Goal: Information Seeking & Learning: Learn about a topic

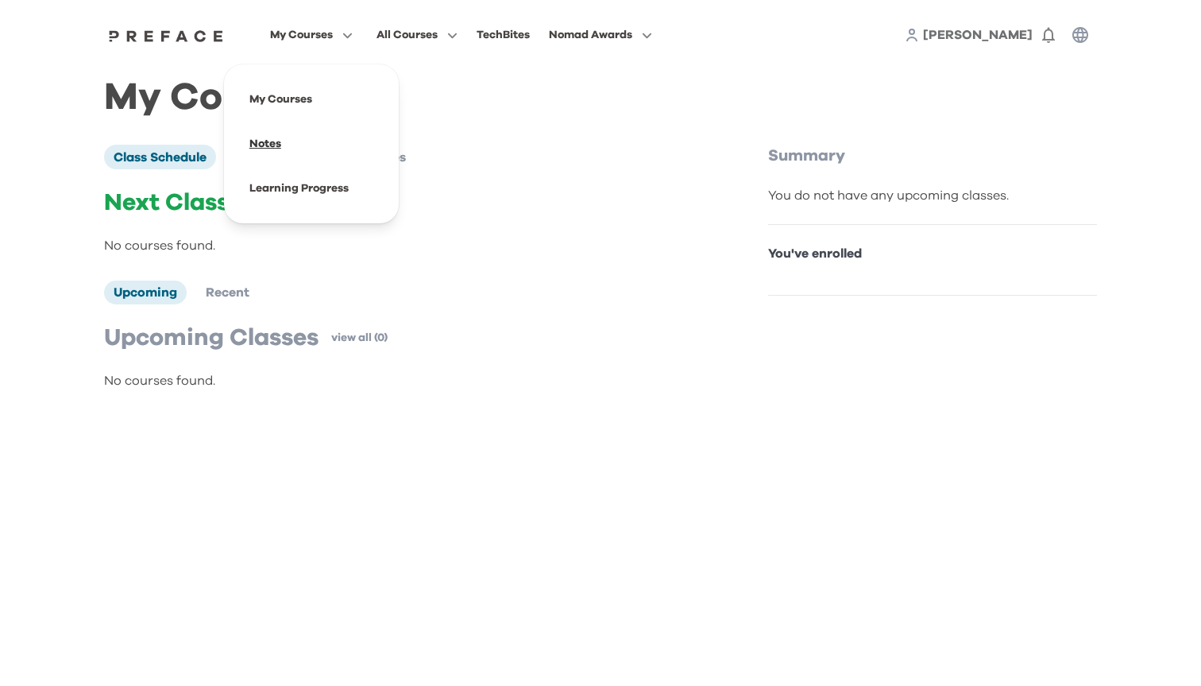
click at [274, 145] on span at bounding box center [311, 144] width 149 height 44
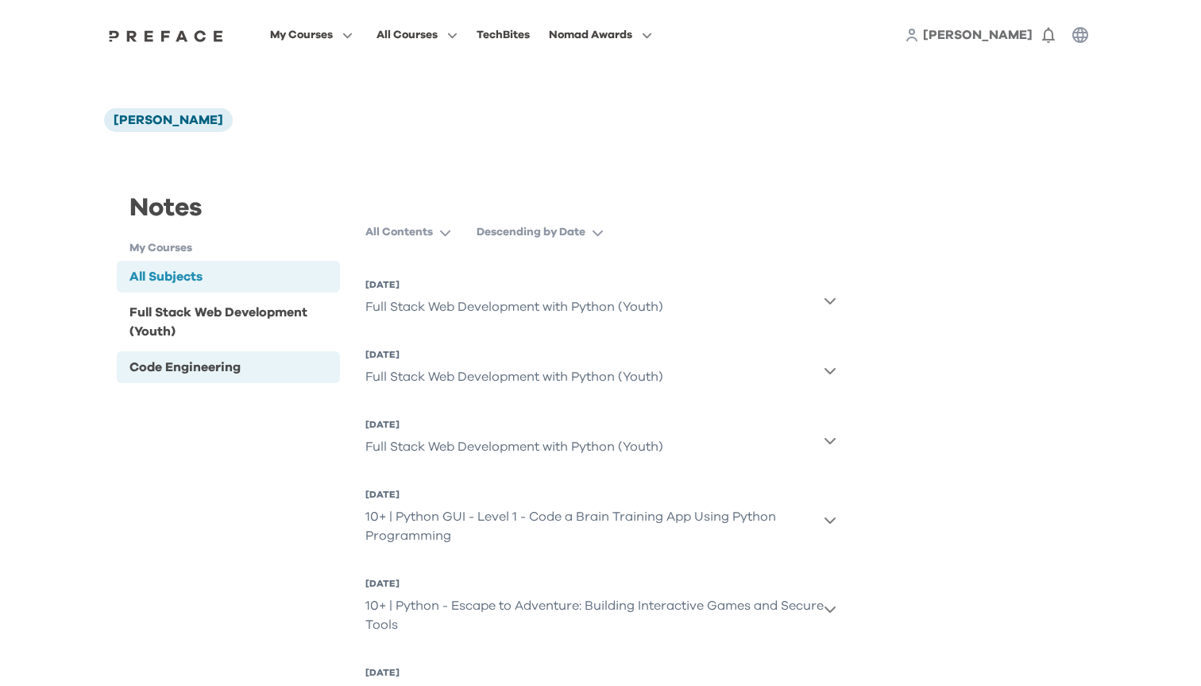
click at [285, 356] on div "Code Engineering" at bounding box center [228, 367] width 223 height 32
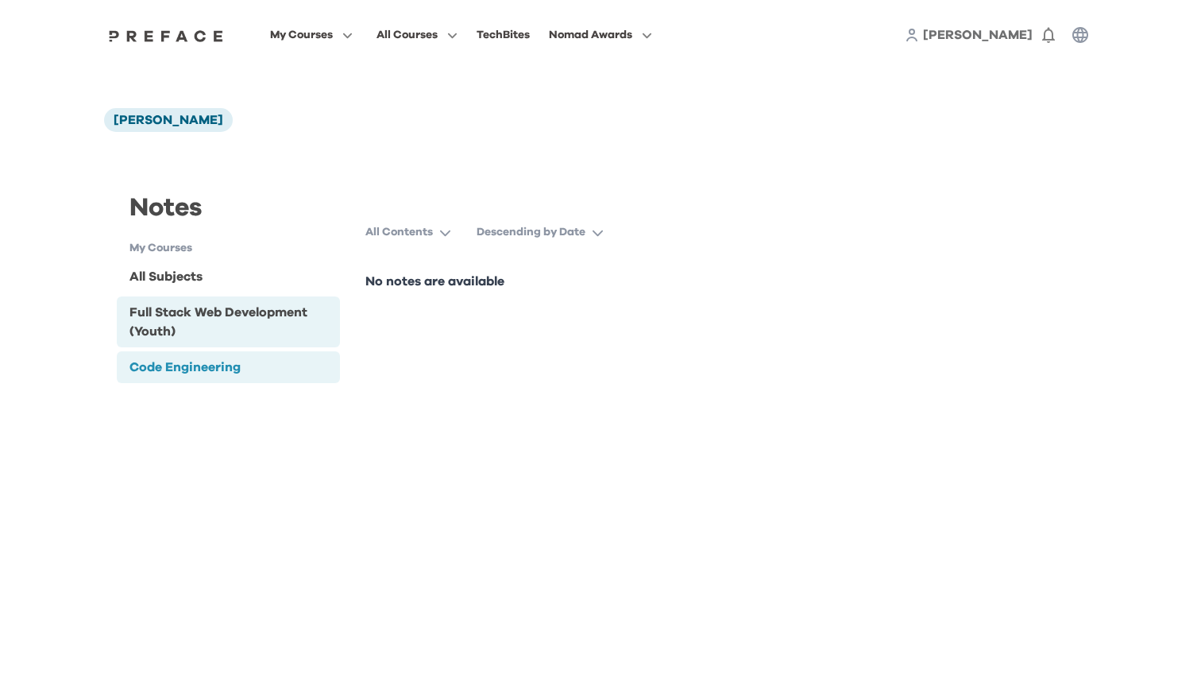
click at [294, 338] on div "Full Stack Web Development (Youth)" at bounding box center [231, 322] width 204 height 38
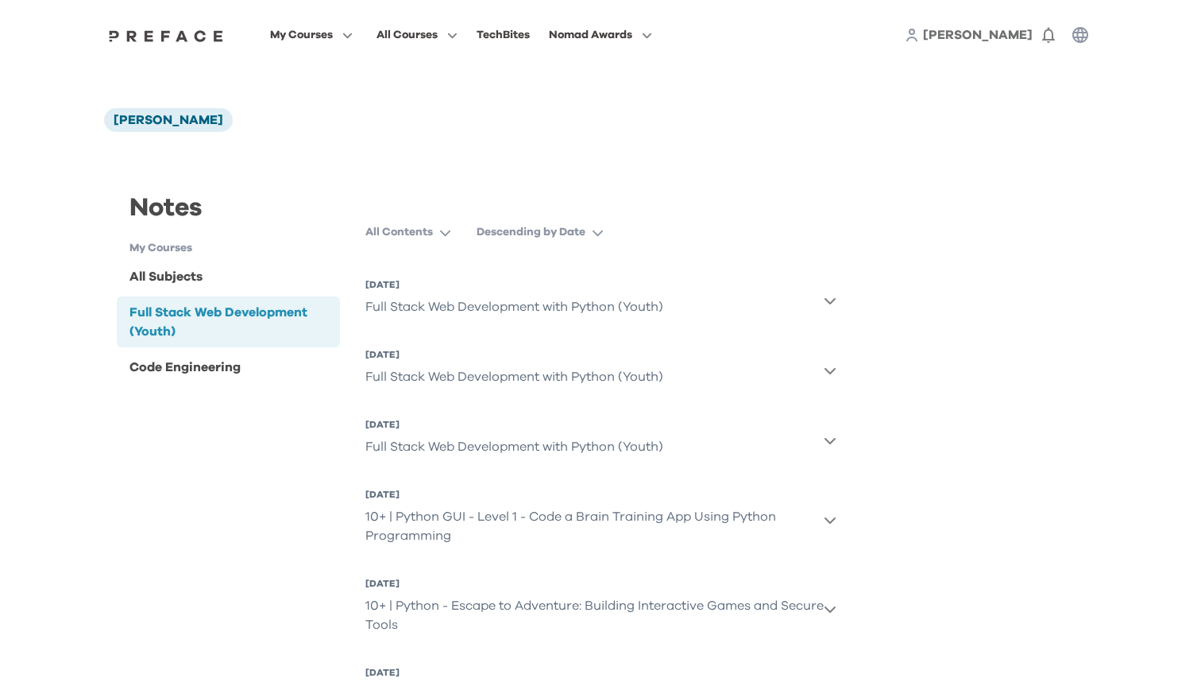
click at [490, 311] on div "Full Stack Web Development with Python (Youth)" at bounding box center [514, 307] width 298 height 32
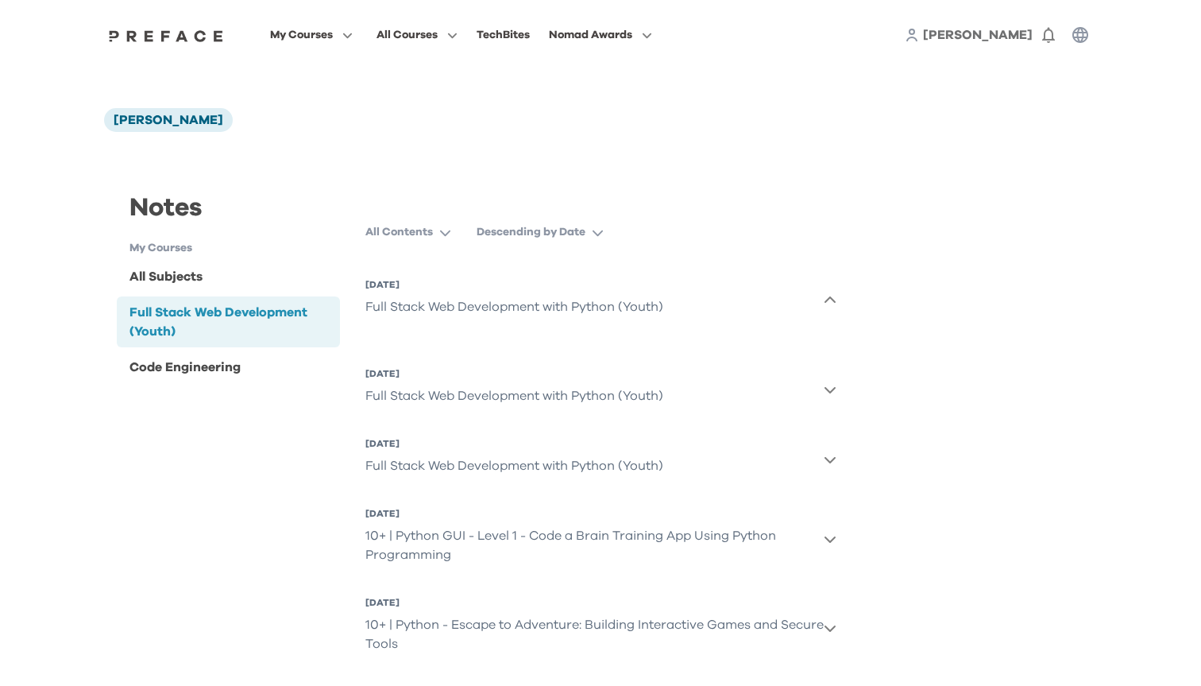
click at [581, 312] on div "Full Stack Web Development with Python (Youth)" at bounding box center [514, 307] width 298 height 32
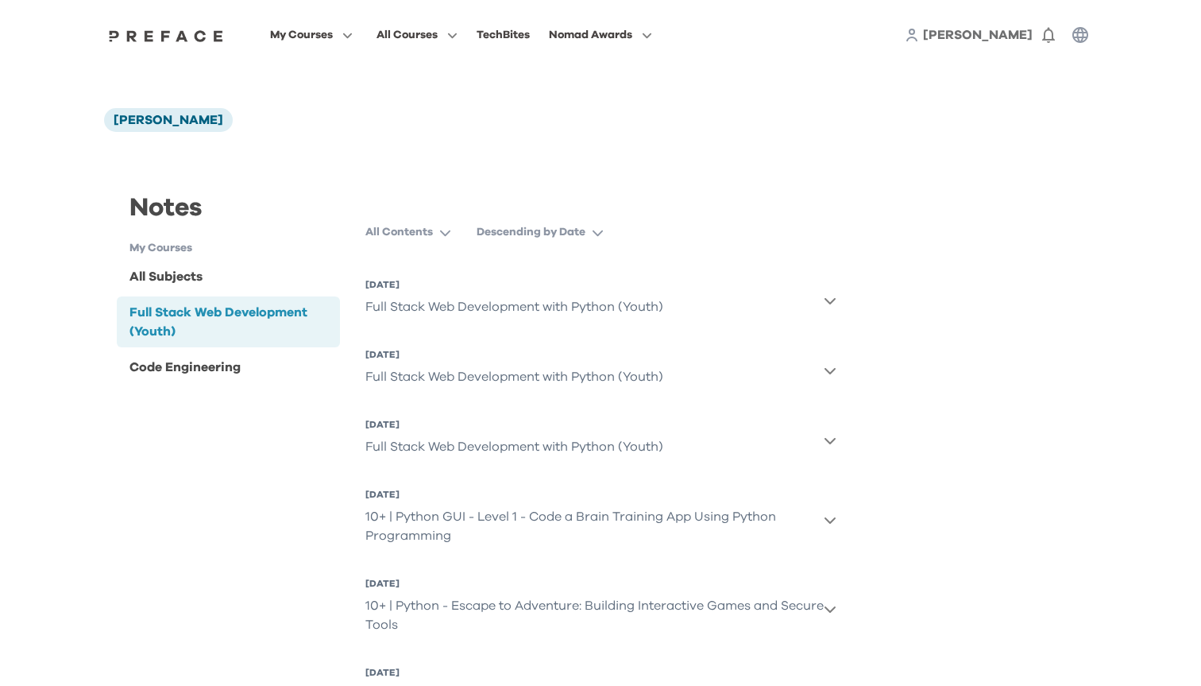
click at [433, 381] on div "Full Stack Web Development with Python (Youth)" at bounding box center [514, 377] width 298 height 32
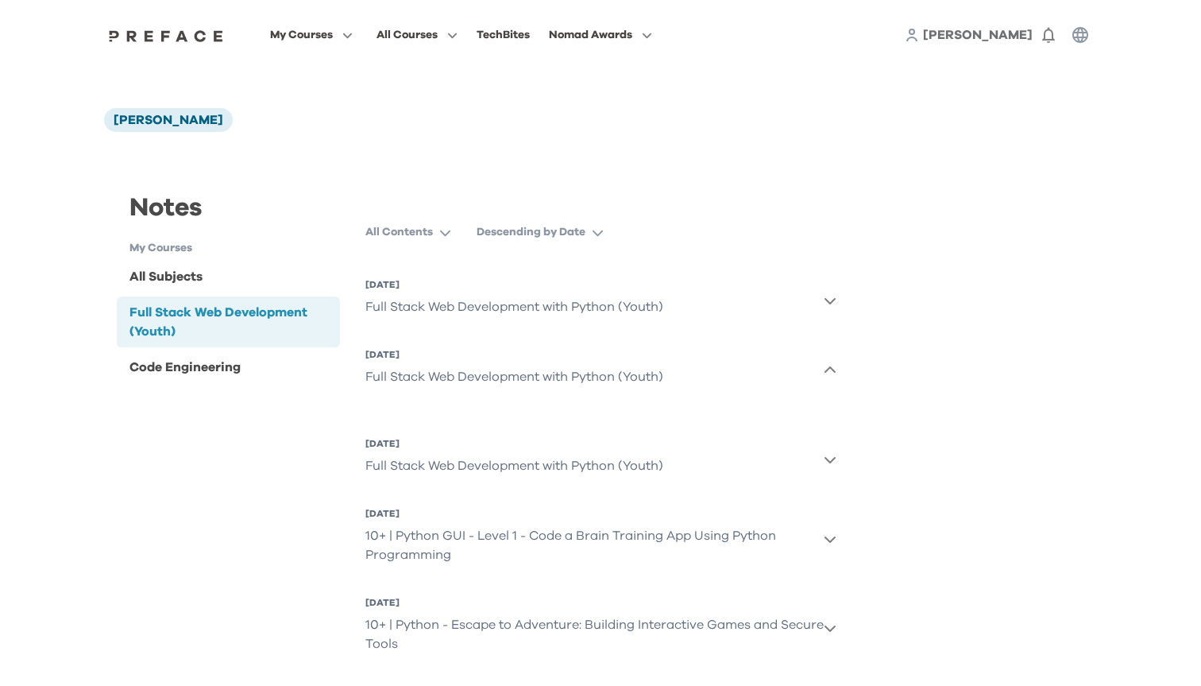
click at [448, 377] on div "Full Stack Web Development with Python (Youth)" at bounding box center [514, 377] width 298 height 32
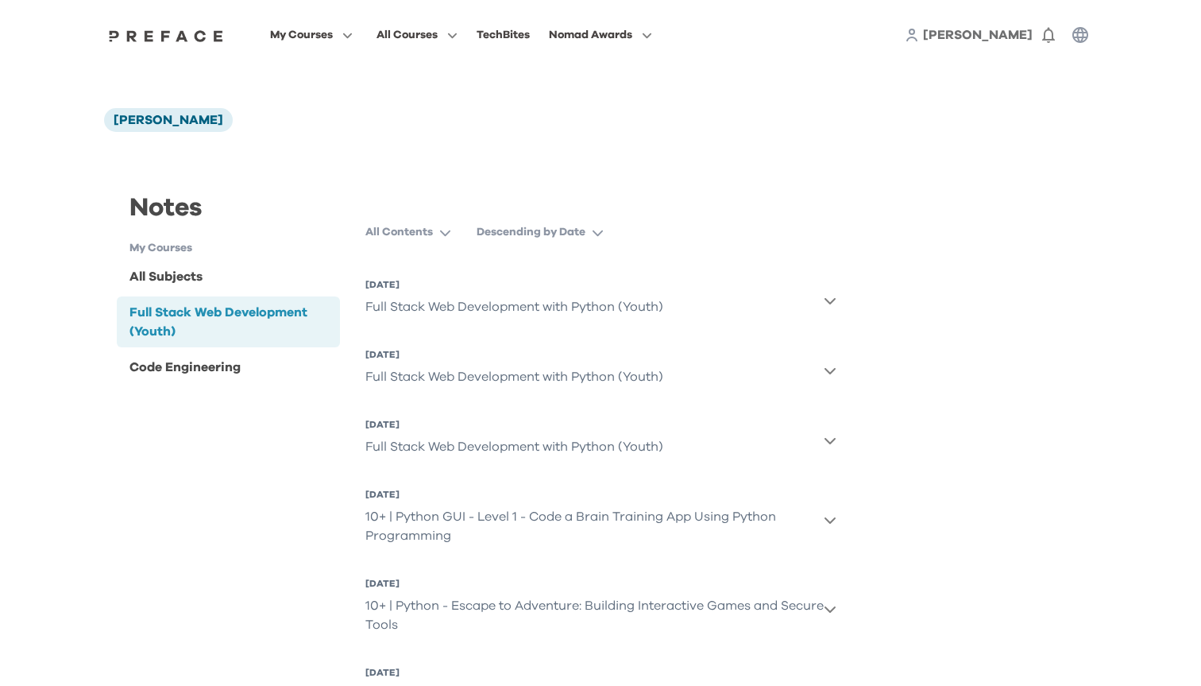
click at [431, 439] on div "Full Stack Web Development with Python (Youth)" at bounding box center [514, 447] width 298 height 32
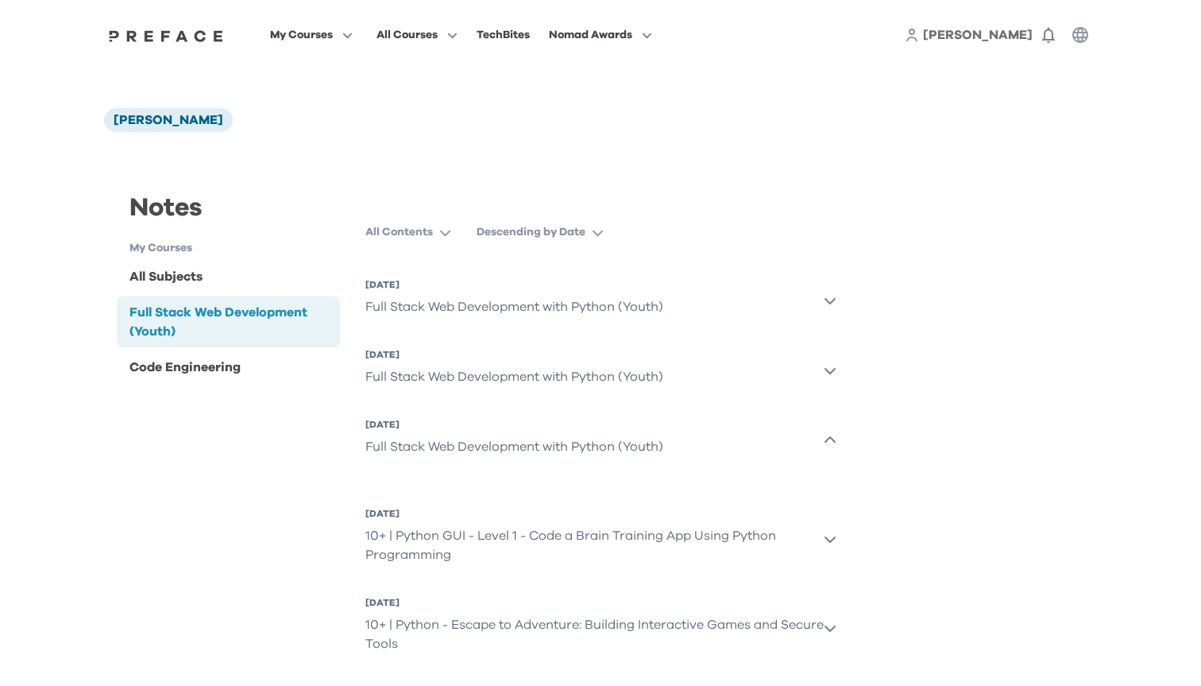
click at [431, 439] on div "Full Stack Web Development with Python (Youth)" at bounding box center [514, 447] width 298 height 32
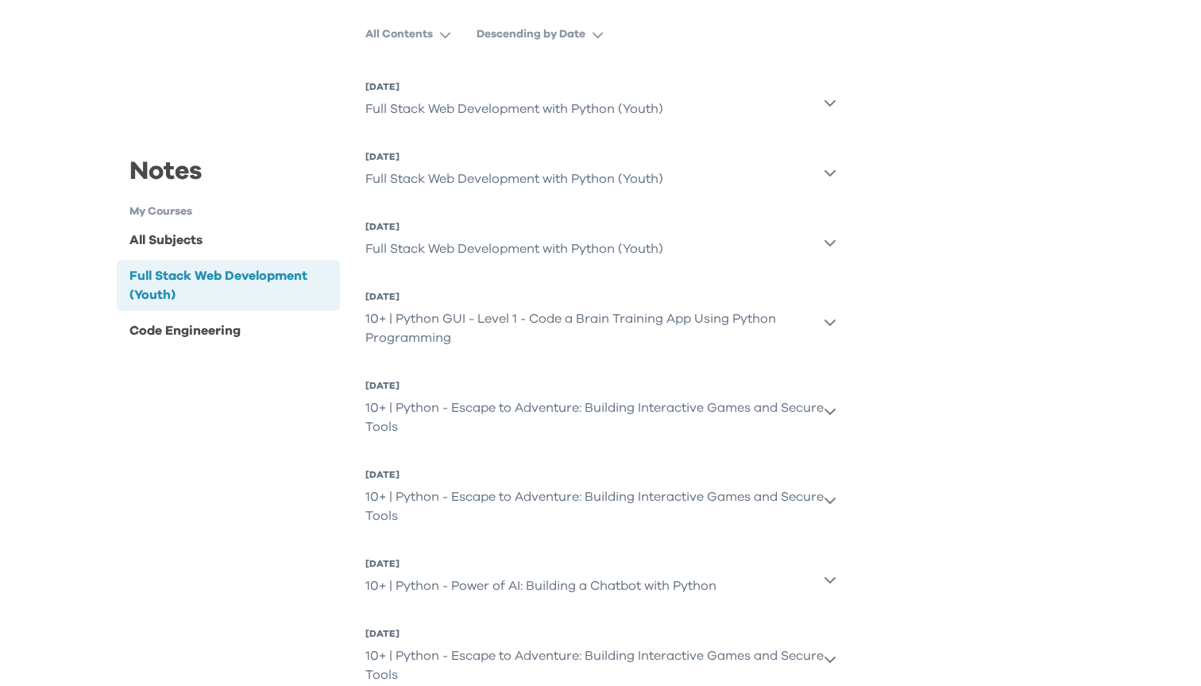
scroll to position [210, 0]
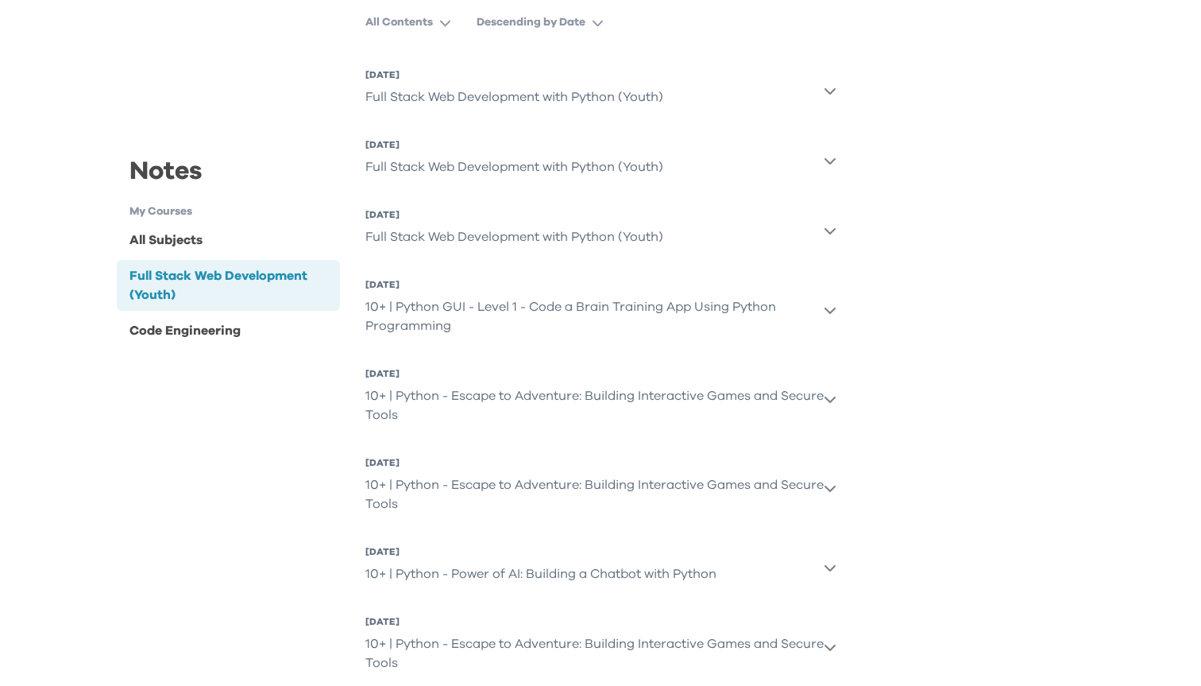
click at [444, 319] on div "10+ | Python GUI - Level 1 - Code a Brain Training App Using Python Programming" at bounding box center [594, 316] width 458 height 51
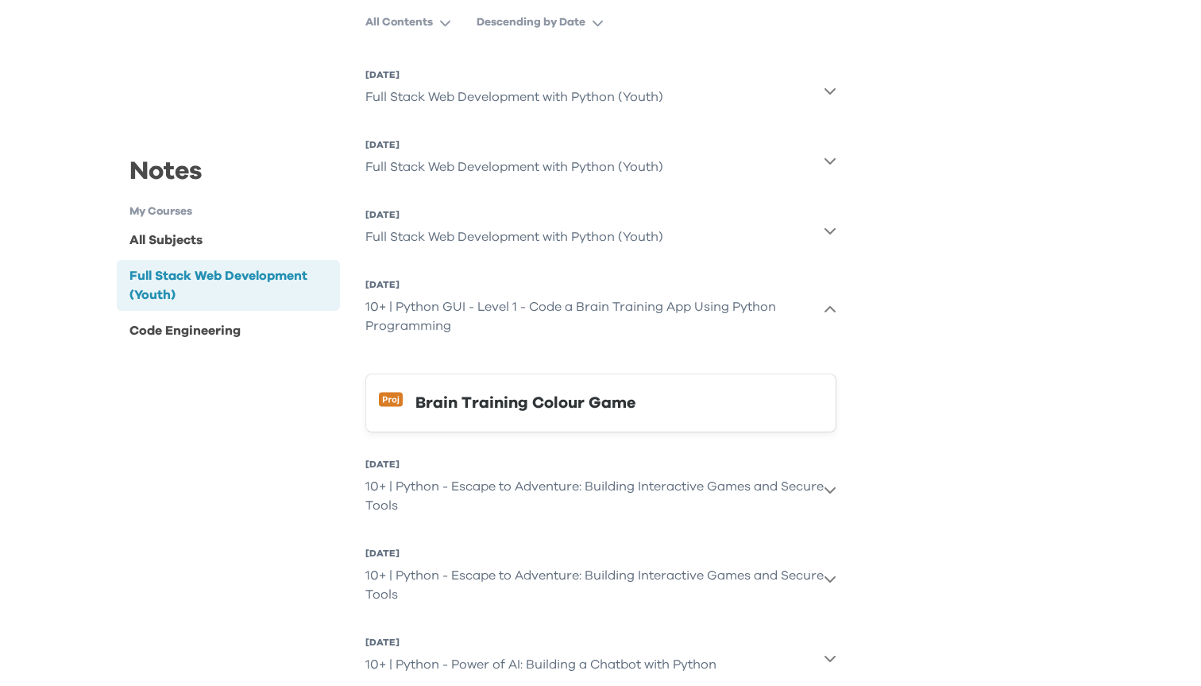
click at [444, 319] on div "10+ | Python GUI - Level 1 - Code a Brain Training App Using Python Programming" at bounding box center [594, 316] width 458 height 51
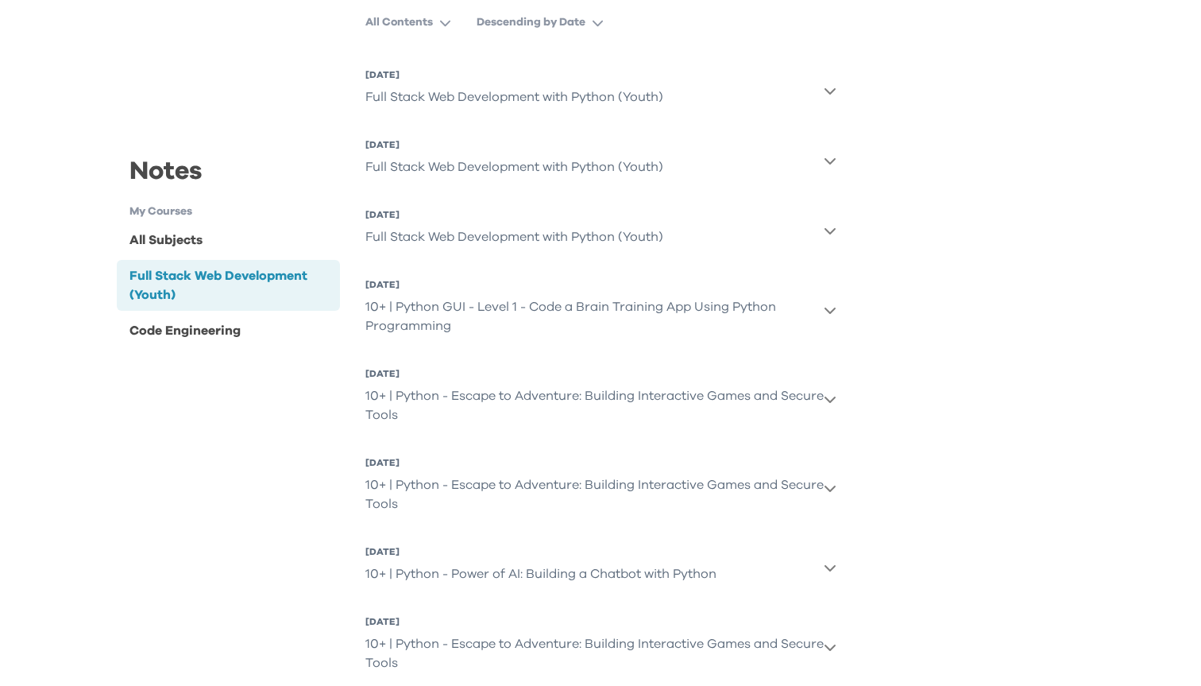
click at [444, 319] on div "10+ | Python GUI - Level 1 - Code a Brain Training App Using Python Programming" at bounding box center [594, 316] width 458 height 51
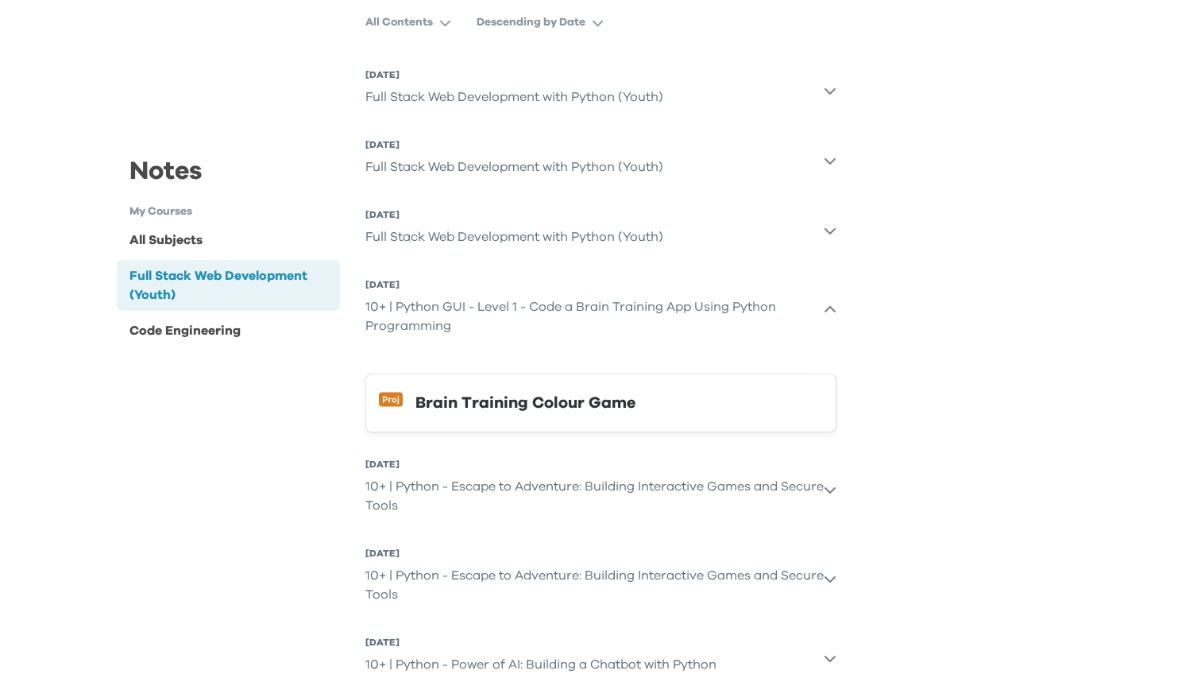
click at [447, 390] on div "Brain Training Colour Game" at bounding box center [619, 402] width 408 height 25
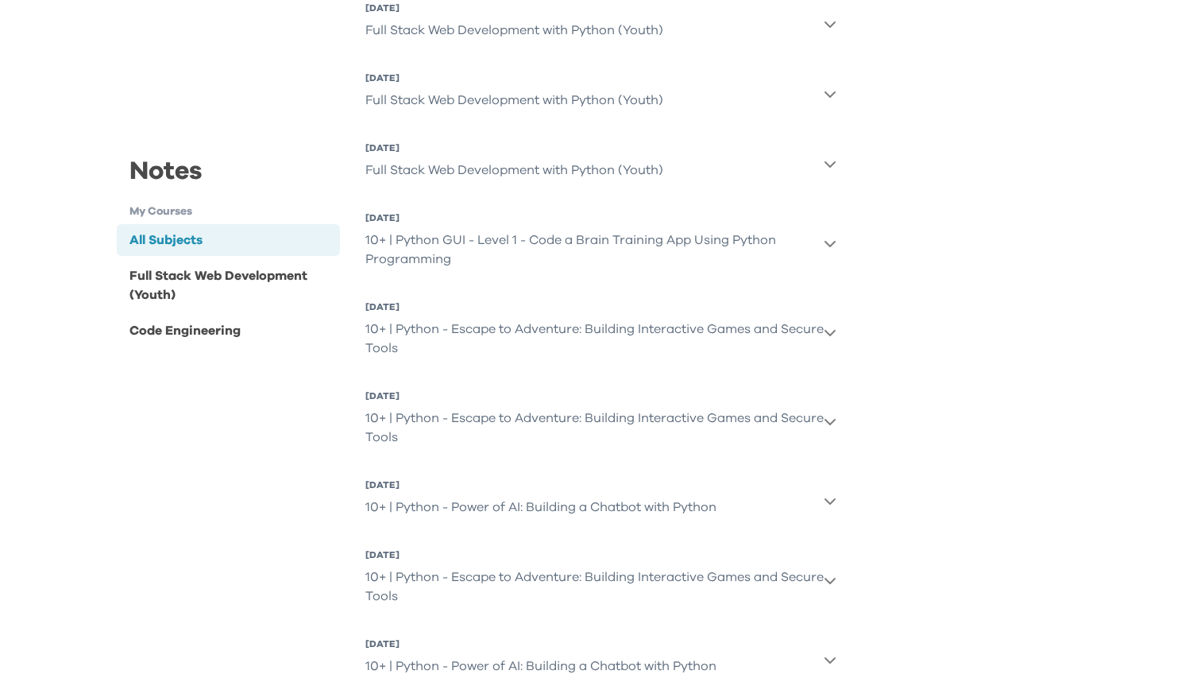
scroll to position [278, 0]
click at [818, 330] on div "10+ | Python - Escape to Adventure: Building Interactive Games and Secure Tools" at bounding box center [594, 336] width 458 height 51
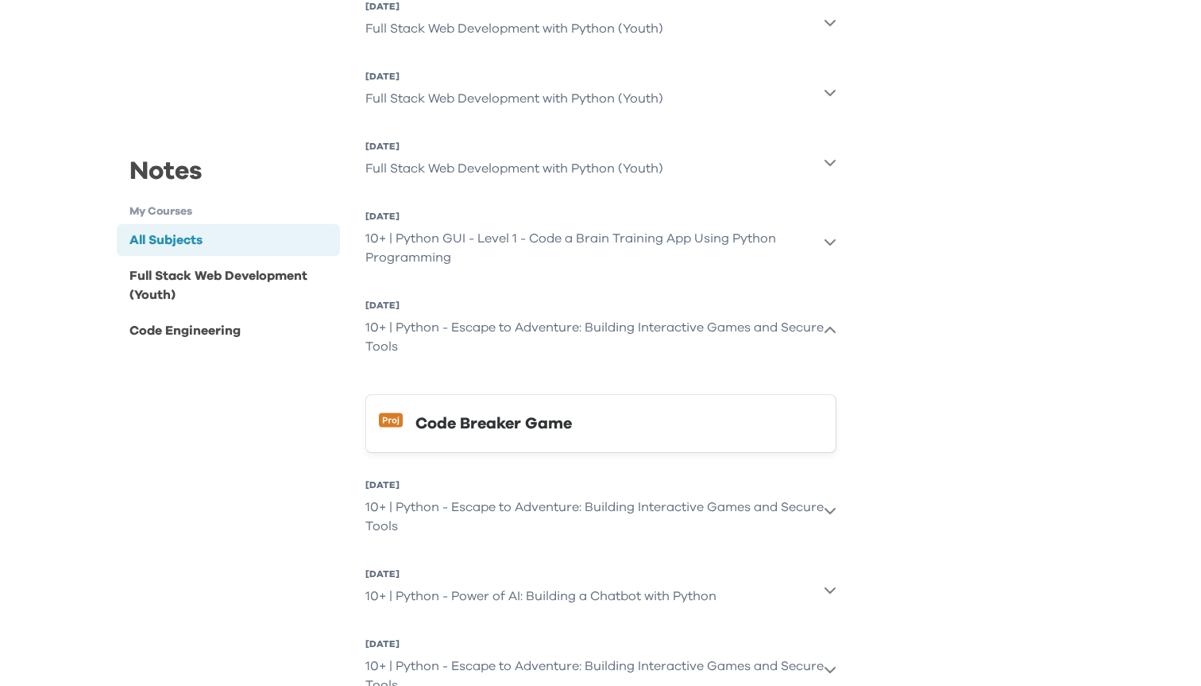
click at [818, 330] on div "10+ | Python - Escape to Adventure: Building Interactive Games and Secure Tools" at bounding box center [594, 336] width 458 height 51
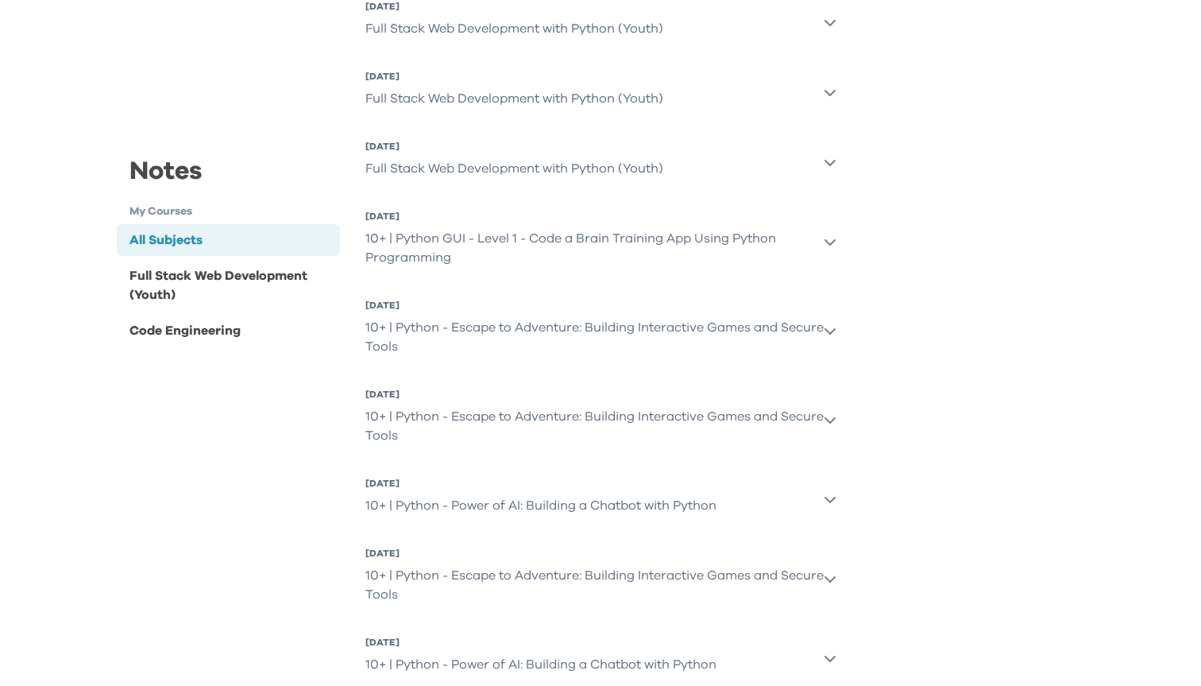
click at [818, 330] on div "10+ | Python - Escape to Adventure: Building Interactive Games and Secure Tools" at bounding box center [594, 336] width 458 height 51
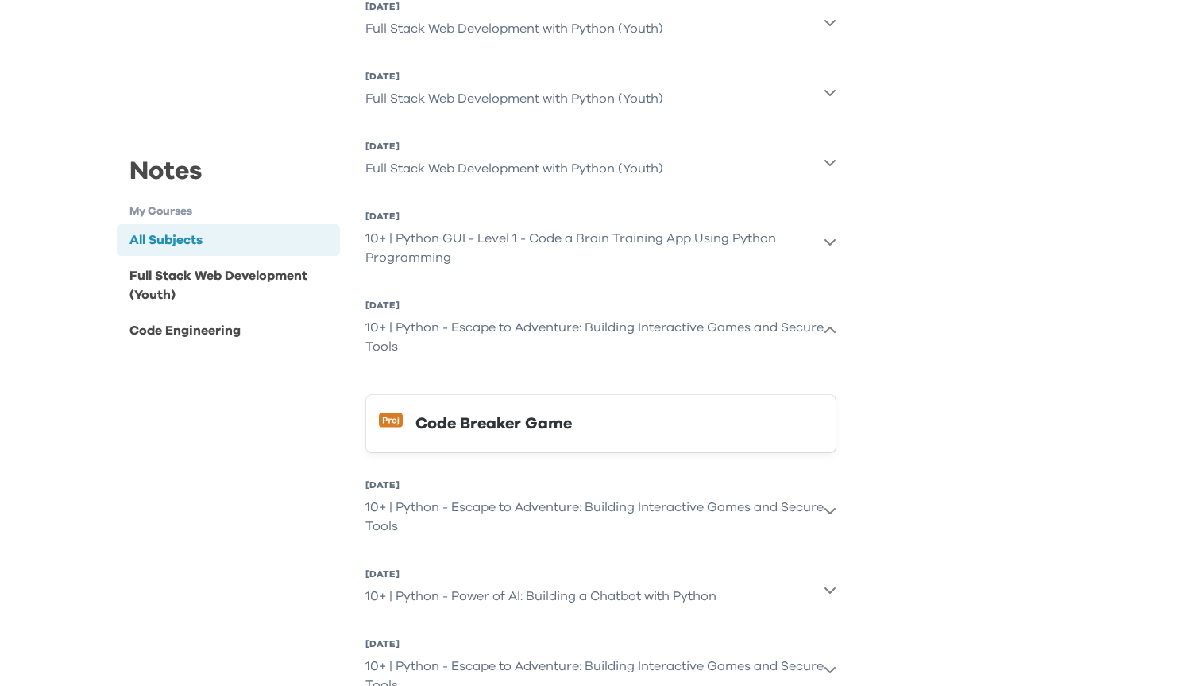
click at [539, 433] on div "Code Breaker Game" at bounding box center [619, 423] width 408 height 25
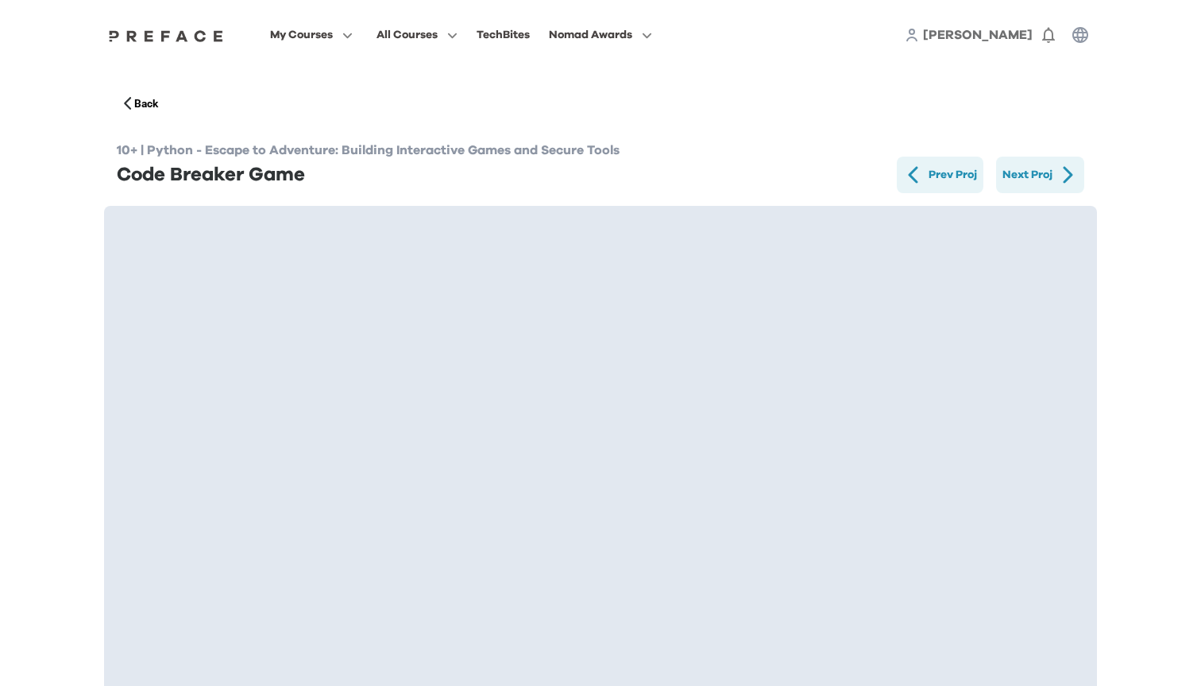
click at [132, 99] on icon "button" at bounding box center [128, 103] width 11 height 14
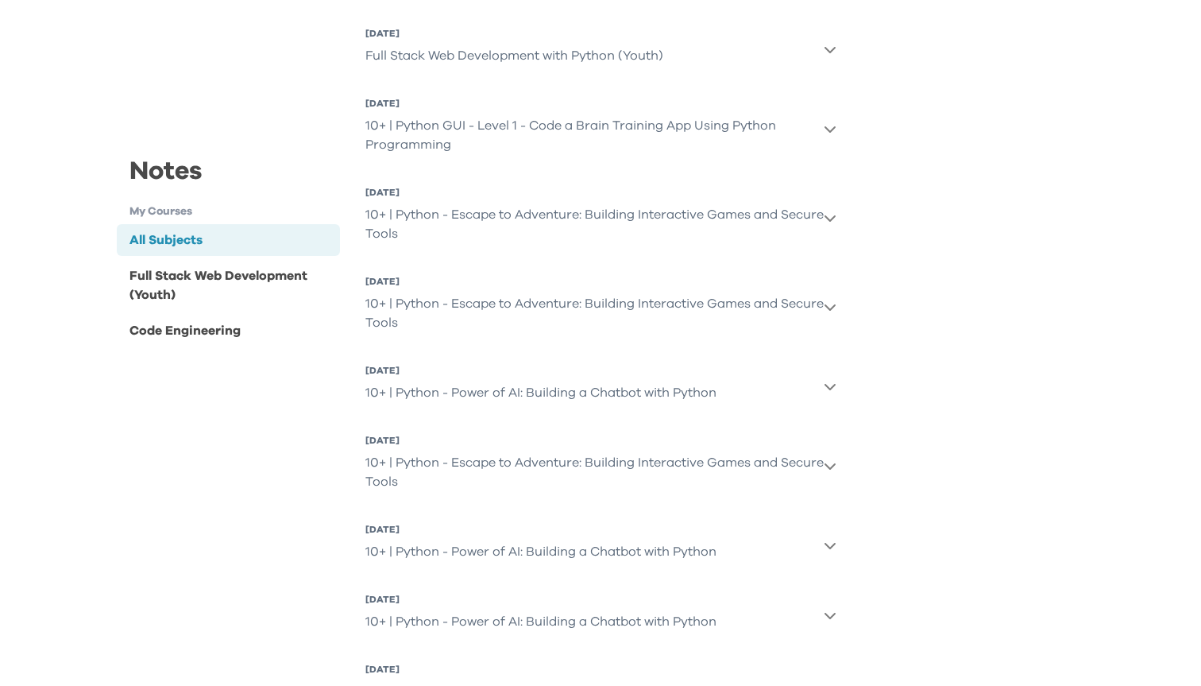
scroll to position [408, 0]
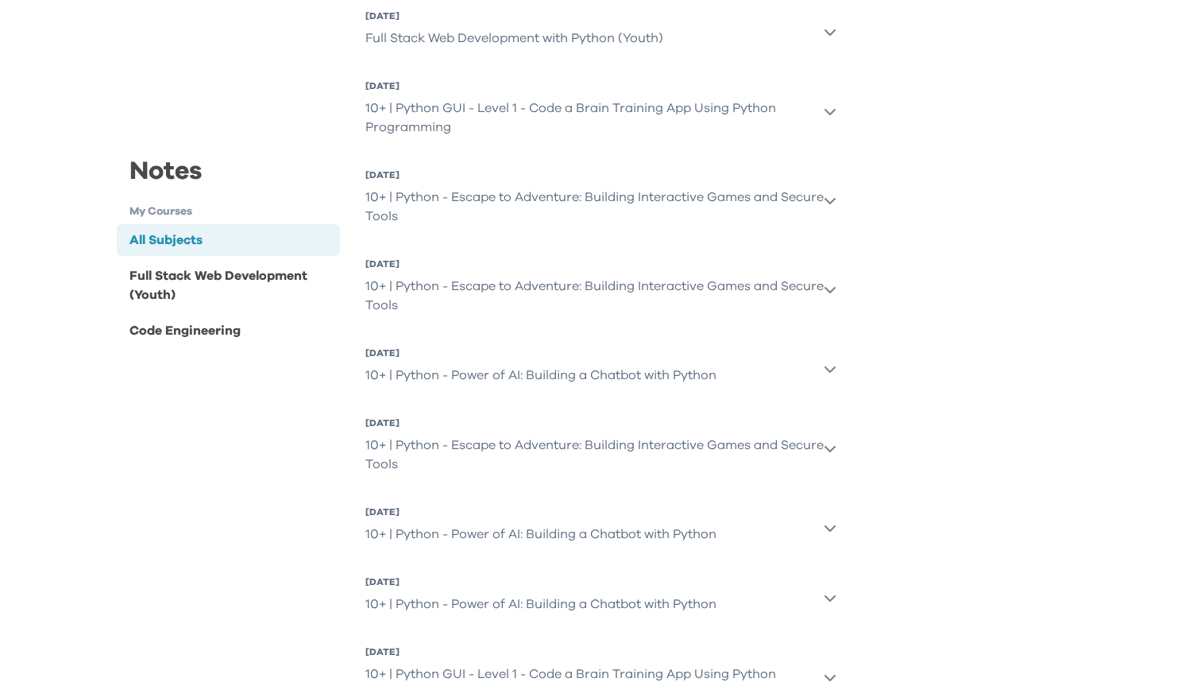
click at [826, 452] on icon "button" at bounding box center [830, 448] width 13 height 13
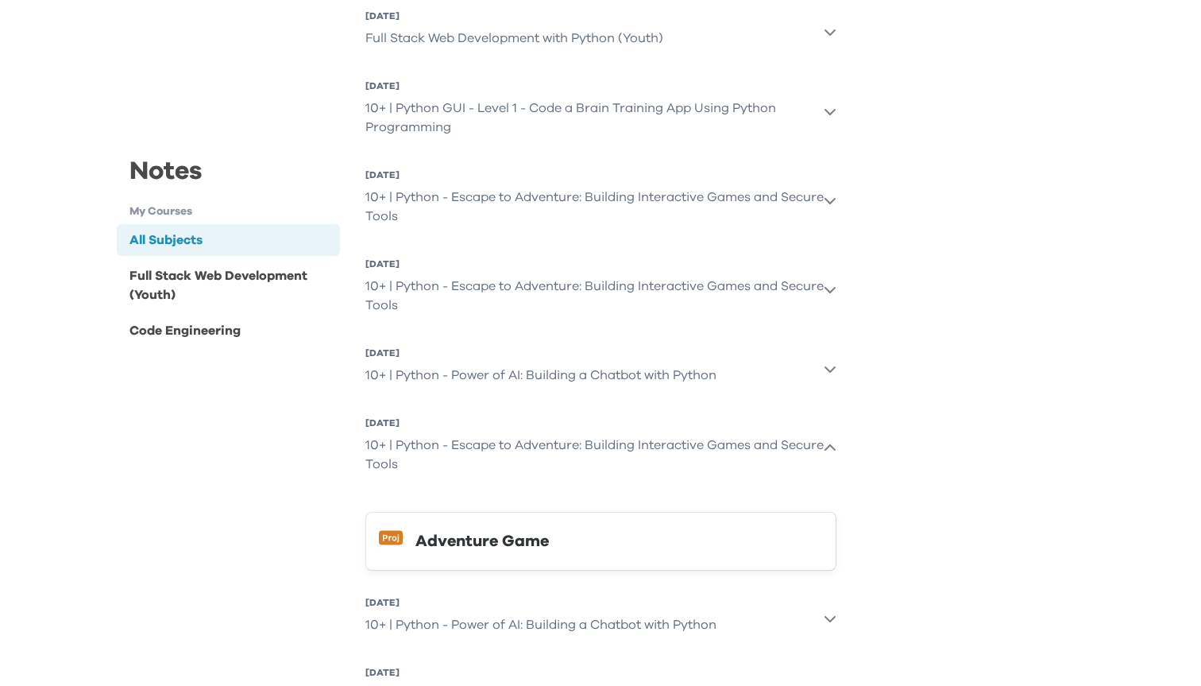
click at [826, 452] on icon "button" at bounding box center [830, 448] width 13 height 13
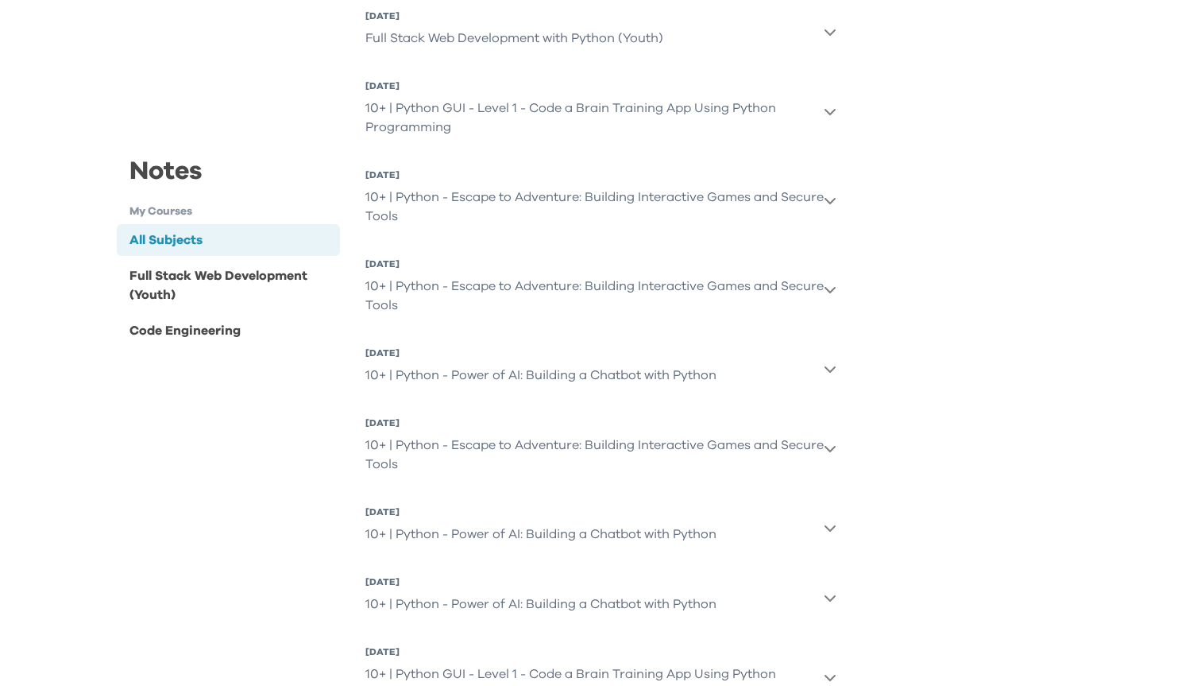
click at [826, 452] on icon "button" at bounding box center [830, 448] width 13 height 13
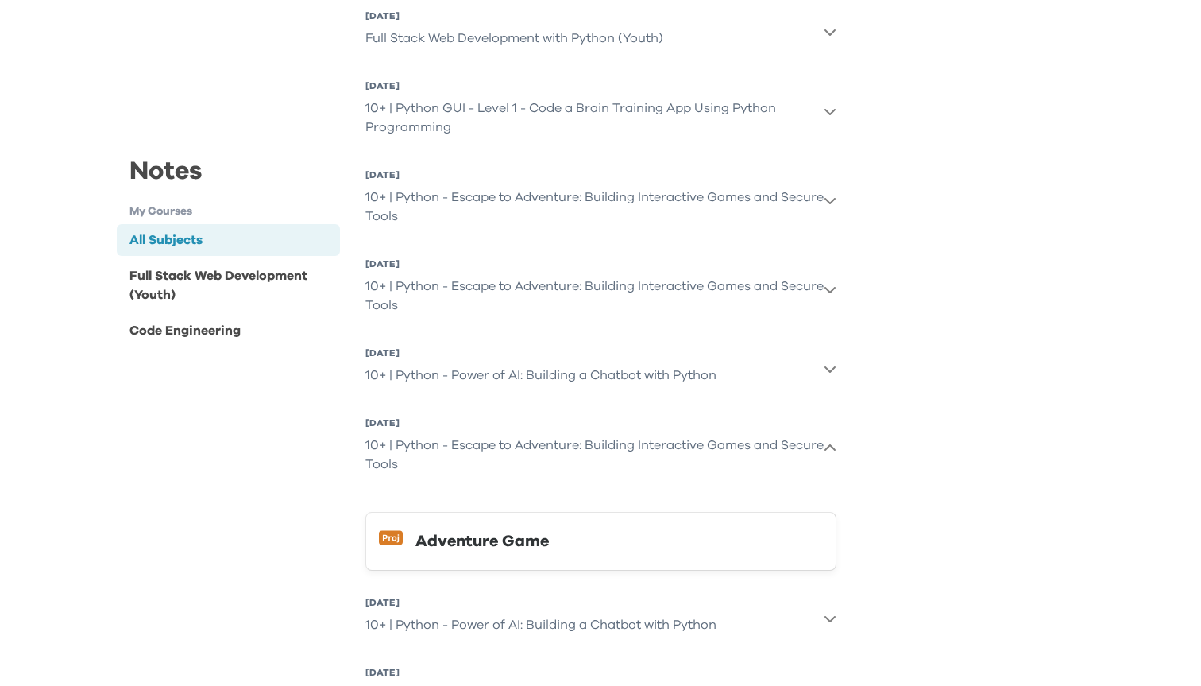
click at [570, 546] on div "Adventure Game" at bounding box center [619, 540] width 408 height 25
